Goal: Task Accomplishment & Management: Complete application form

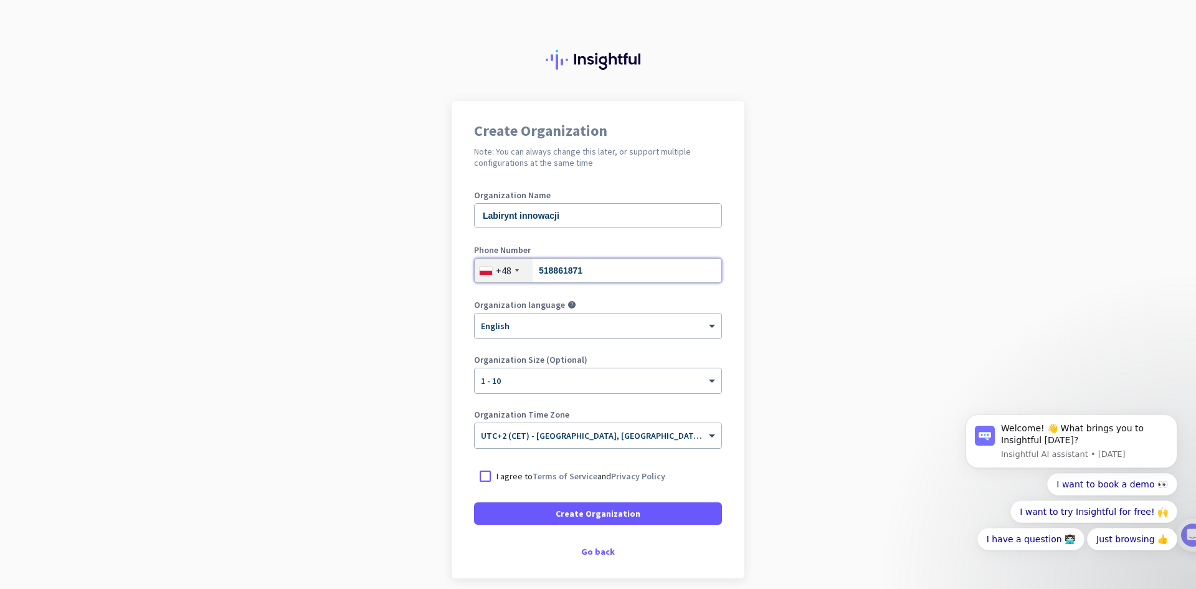
click at [581, 261] on input "518861871" at bounding box center [598, 270] width 248 height 25
click at [581, 264] on input "518861871" at bounding box center [598, 270] width 248 height 25
type input "503345999"
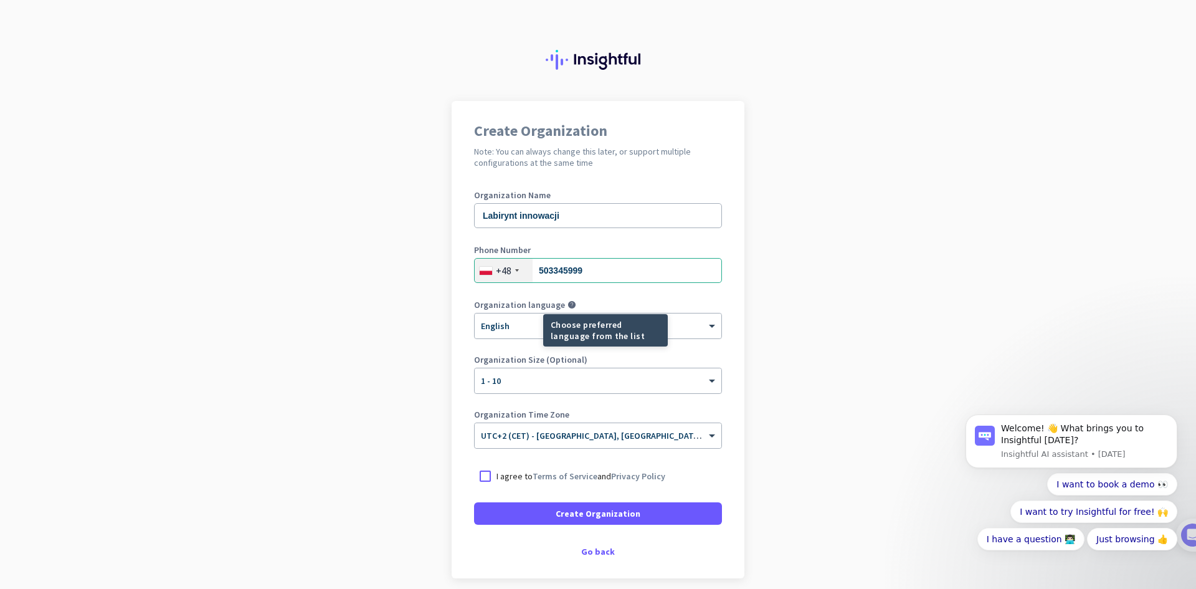
click at [530, 331] on mat-tooltip-component "Choose preferred language from the list" at bounding box center [560, 330] width 125 height 32
click at [512, 331] on mat-tooltip-component "Choose preferred language from the list" at bounding box center [560, 330] width 125 height 32
click at [708, 321] on span at bounding box center [714, 326] width 16 height 11
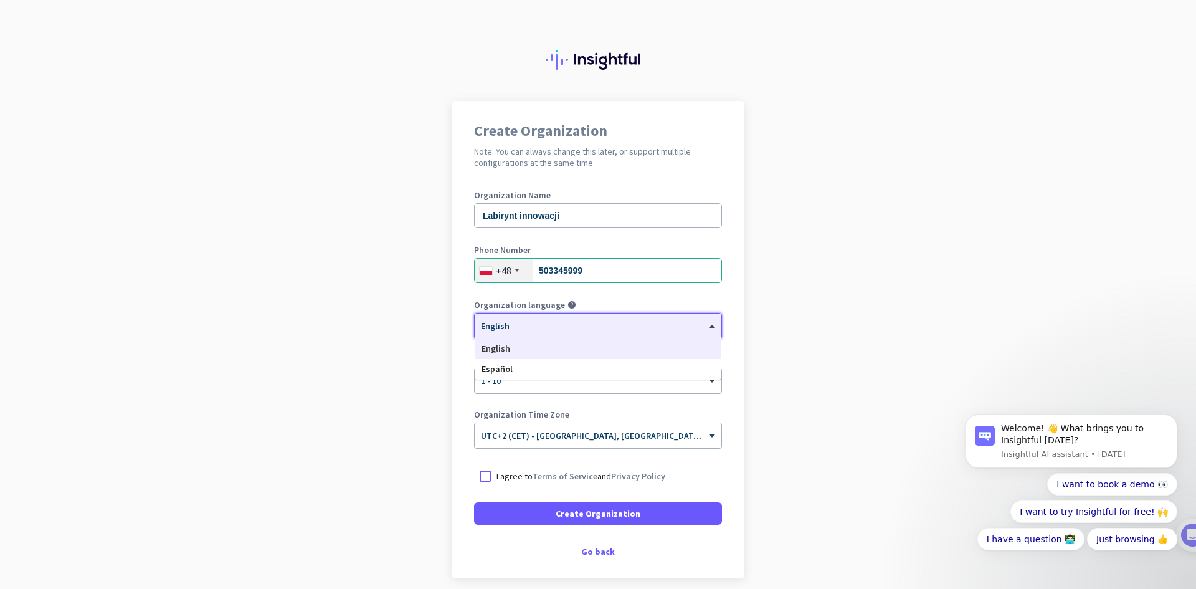
scroll to position [52, 0]
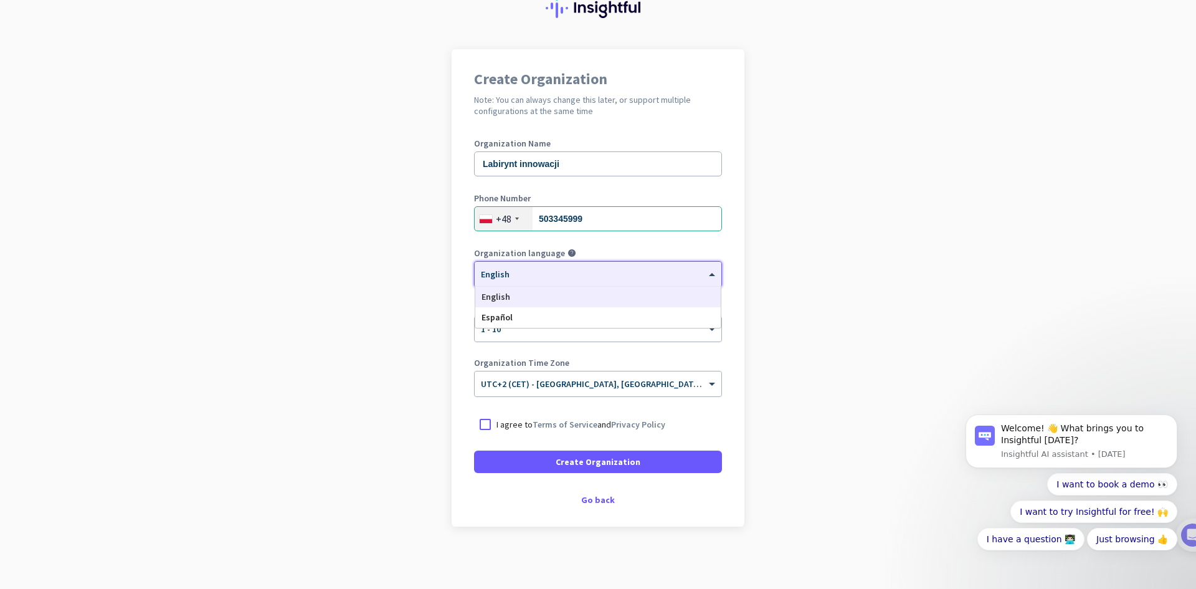
click at [793, 310] on app-onboarding-organization "Create Organization Note: You can always change this later, or support multiple…" at bounding box center [598, 319] width 1196 height 540
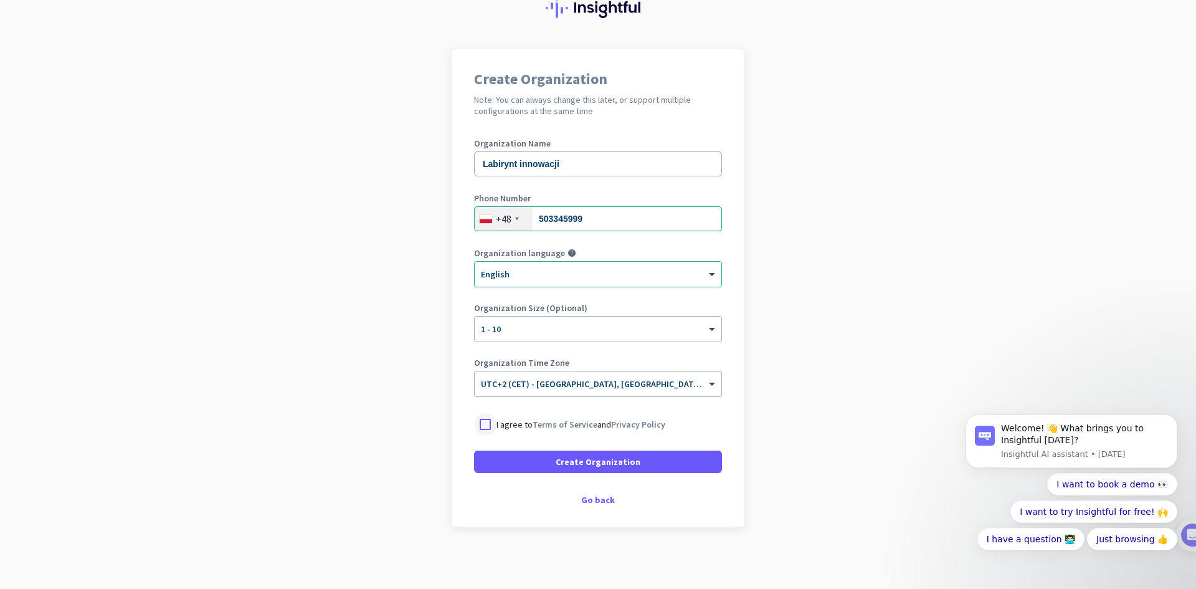
click at [479, 427] on div at bounding box center [485, 424] width 22 height 22
click at [526, 457] on span at bounding box center [598, 462] width 248 height 30
